Goal: Information Seeking & Learning: Learn about a topic

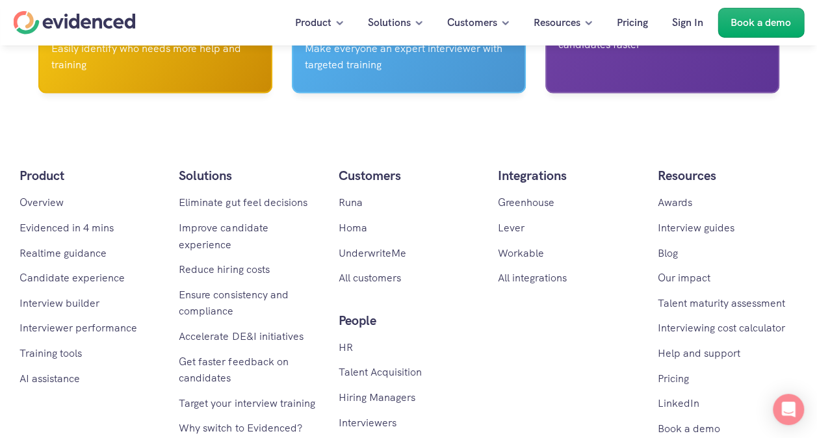
scroll to position [6308, 0]
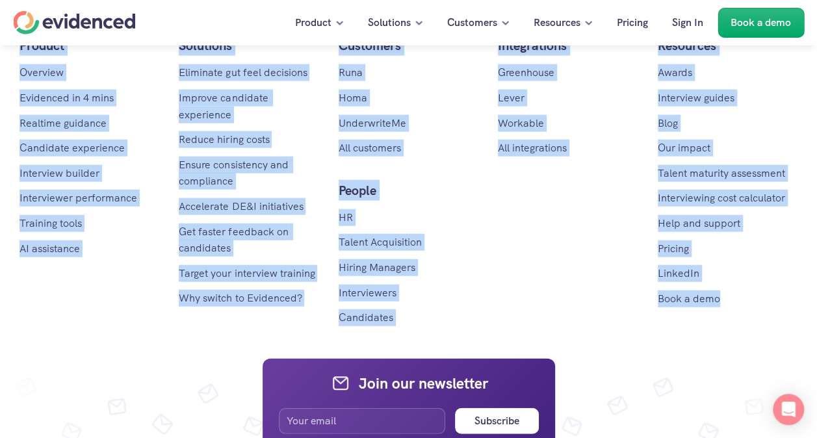
drag, startPoint x: 732, startPoint y: 315, endPoint x: 650, endPoint y: 72, distance: 256.8
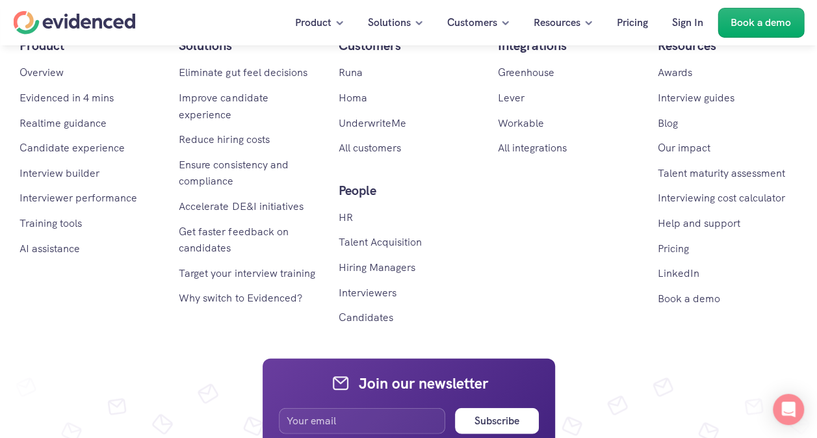
click at [648, 73] on div "Check out Evidenced, an even better alternative! Watch a quick demo" at bounding box center [408, 70] width 817 height 49
drag, startPoint x: 571, startPoint y: 172, endPoint x: 505, endPoint y: 64, distance: 126.4
click at [496, 234] on div "Product Overview Evidenced in 4 mins Realtime guidance Candidate experience Int…" at bounding box center [409, 180] width 778 height 291
click at [467, 157] on p "All customers" at bounding box center [409, 148] width 140 height 17
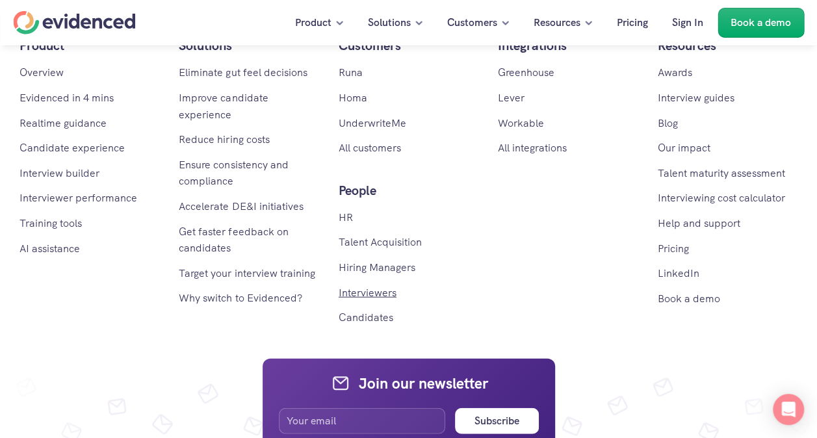
click at [377, 300] on link "Interviewers" at bounding box center [368, 293] width 58 height 14
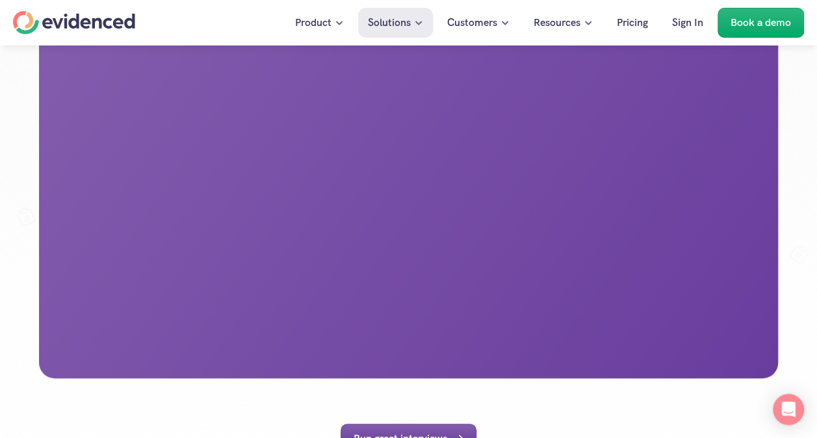
scroll to position [455, 0]
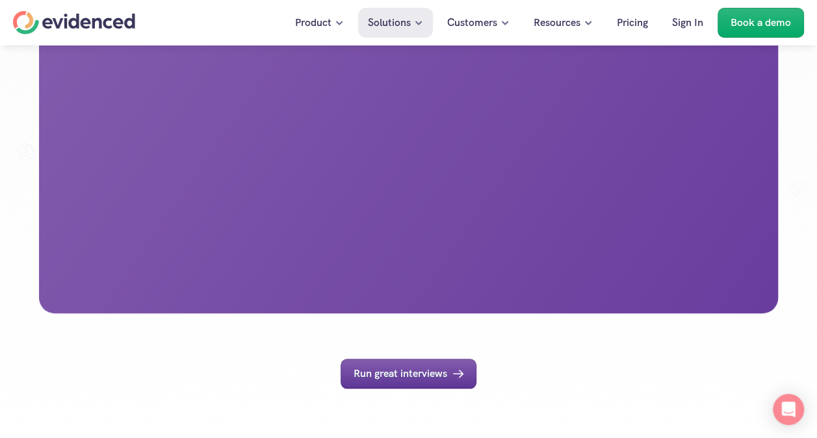
click at [487, 281] on div at bounding box center [408, 115] width 739 height 396
click at [441, 382] on p "Run great interviews" at bounding box center [401, 373] width 94 height 17
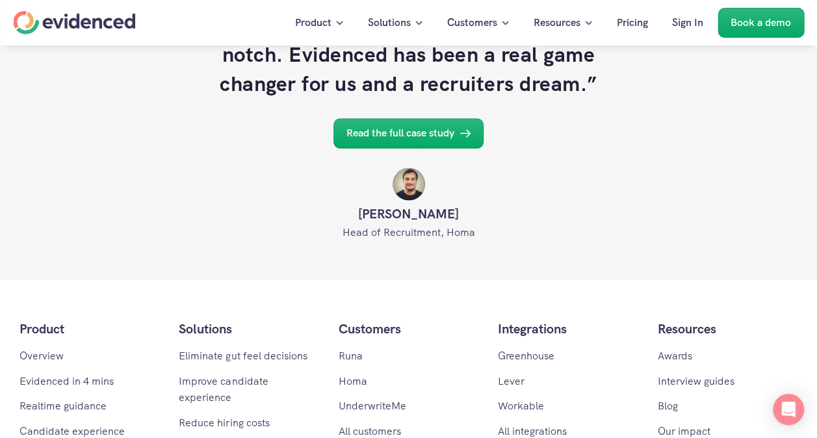
scroll to position [715, 0]
